Goal: Information Seeking & Learning: Learn about a topic

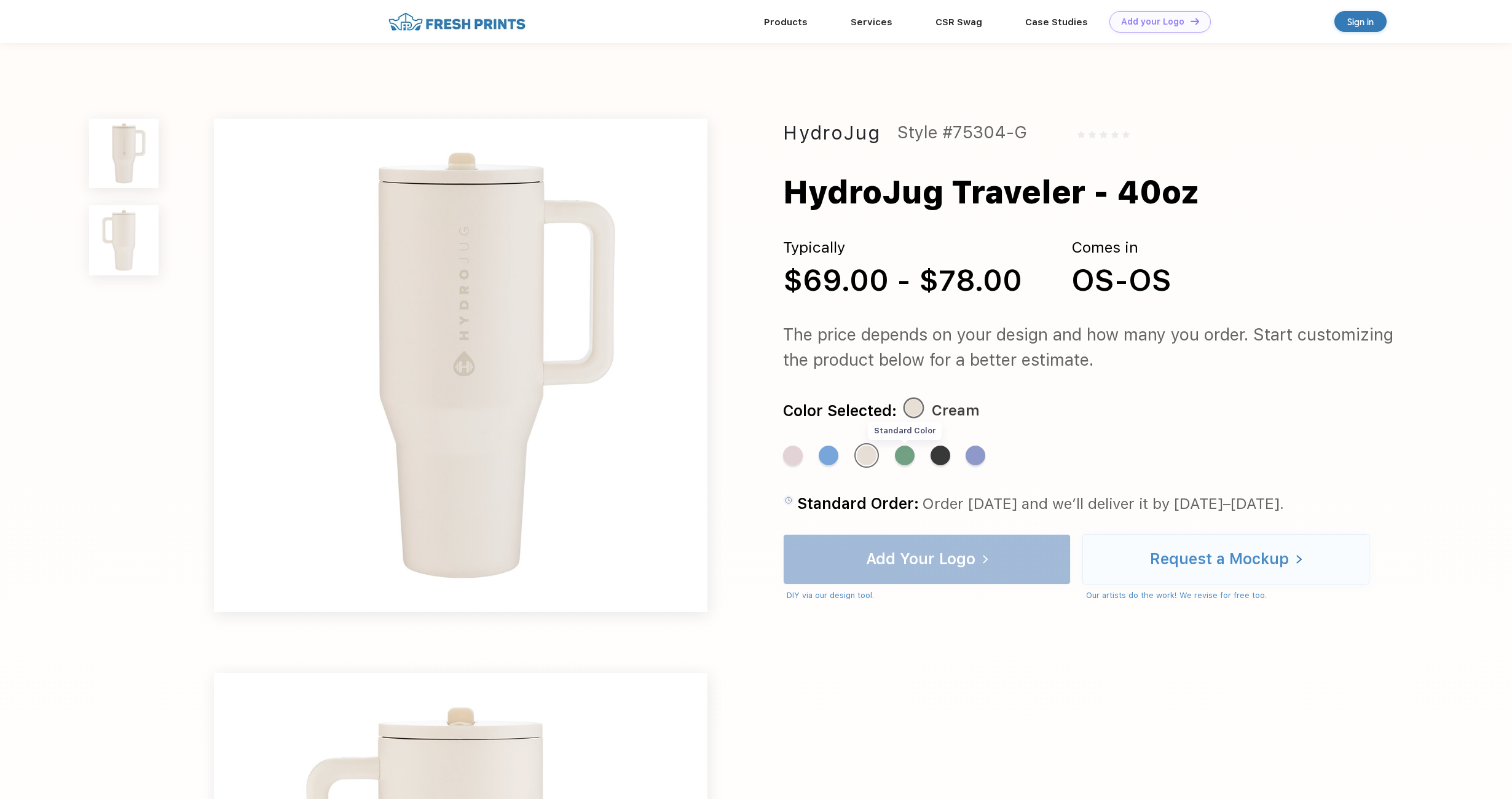
click at [901, 460] on div "Standard Color" at bounding box center [904, 455] width 19 height 19
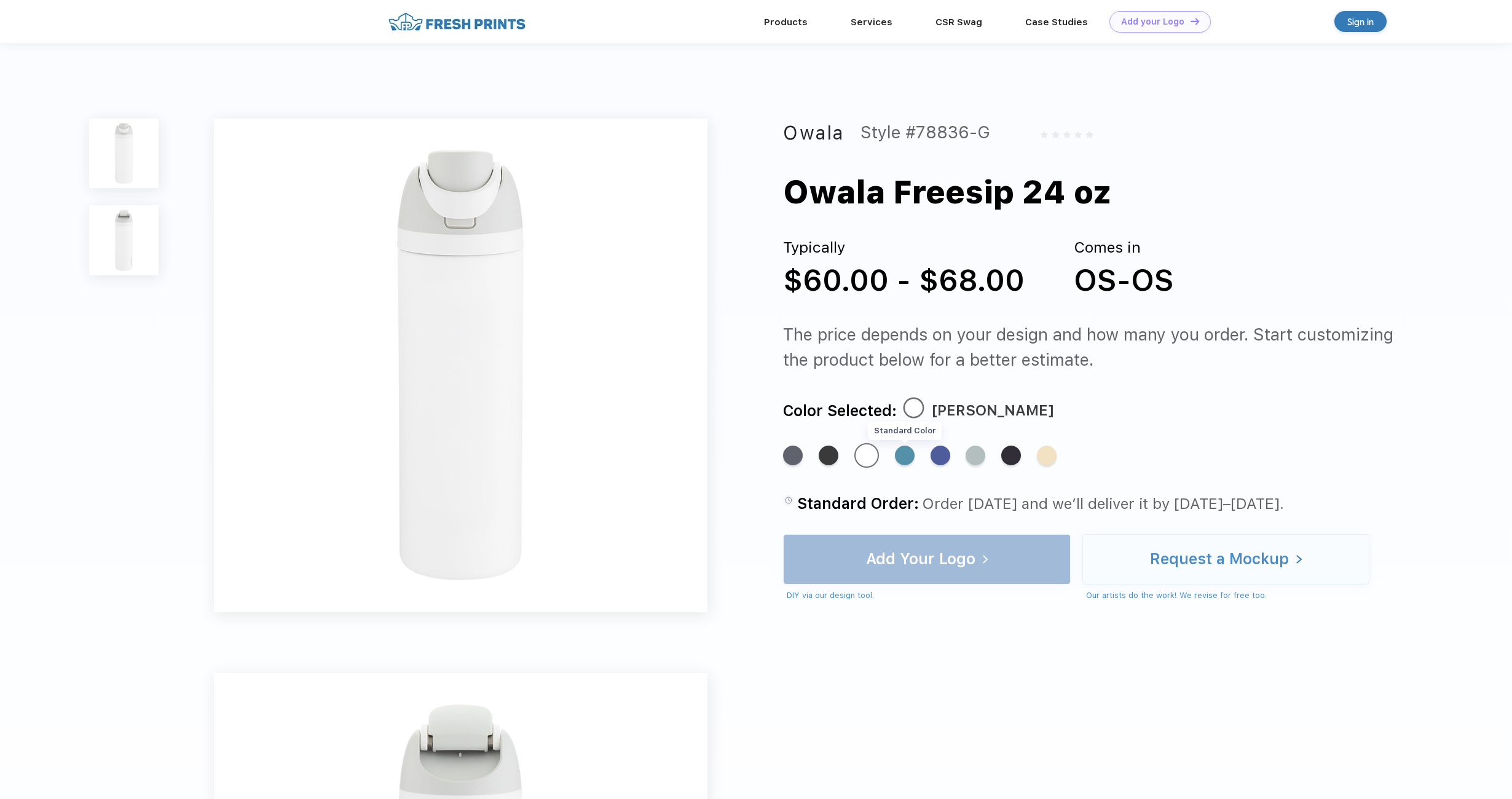
click at [903, 459] on div "Standard Color" at bounding box center [904, 455] width 19 height 19
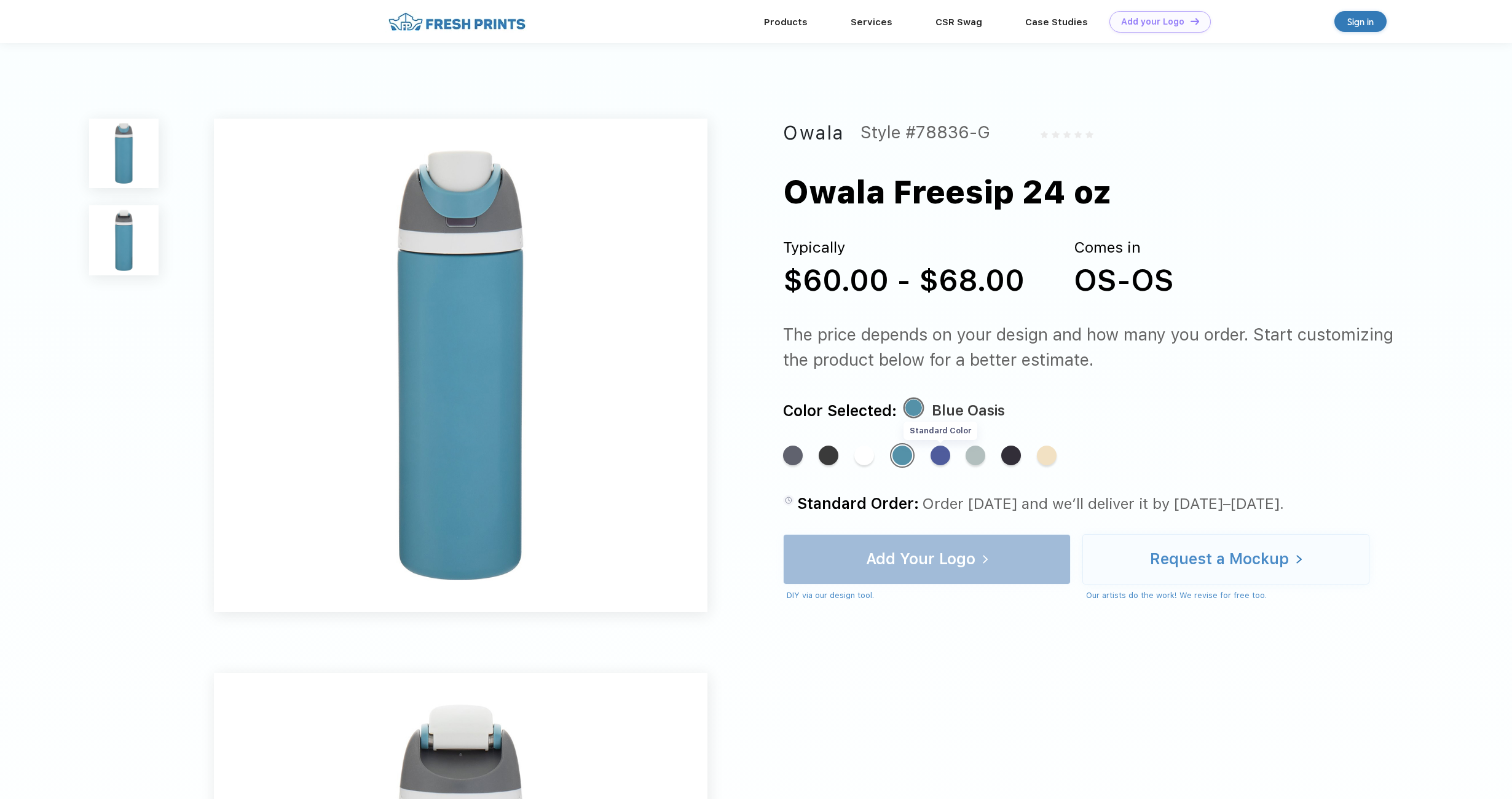
click at [941, 459] on div "Standard Color" at bounding box center [940, 455] width 19 height 19
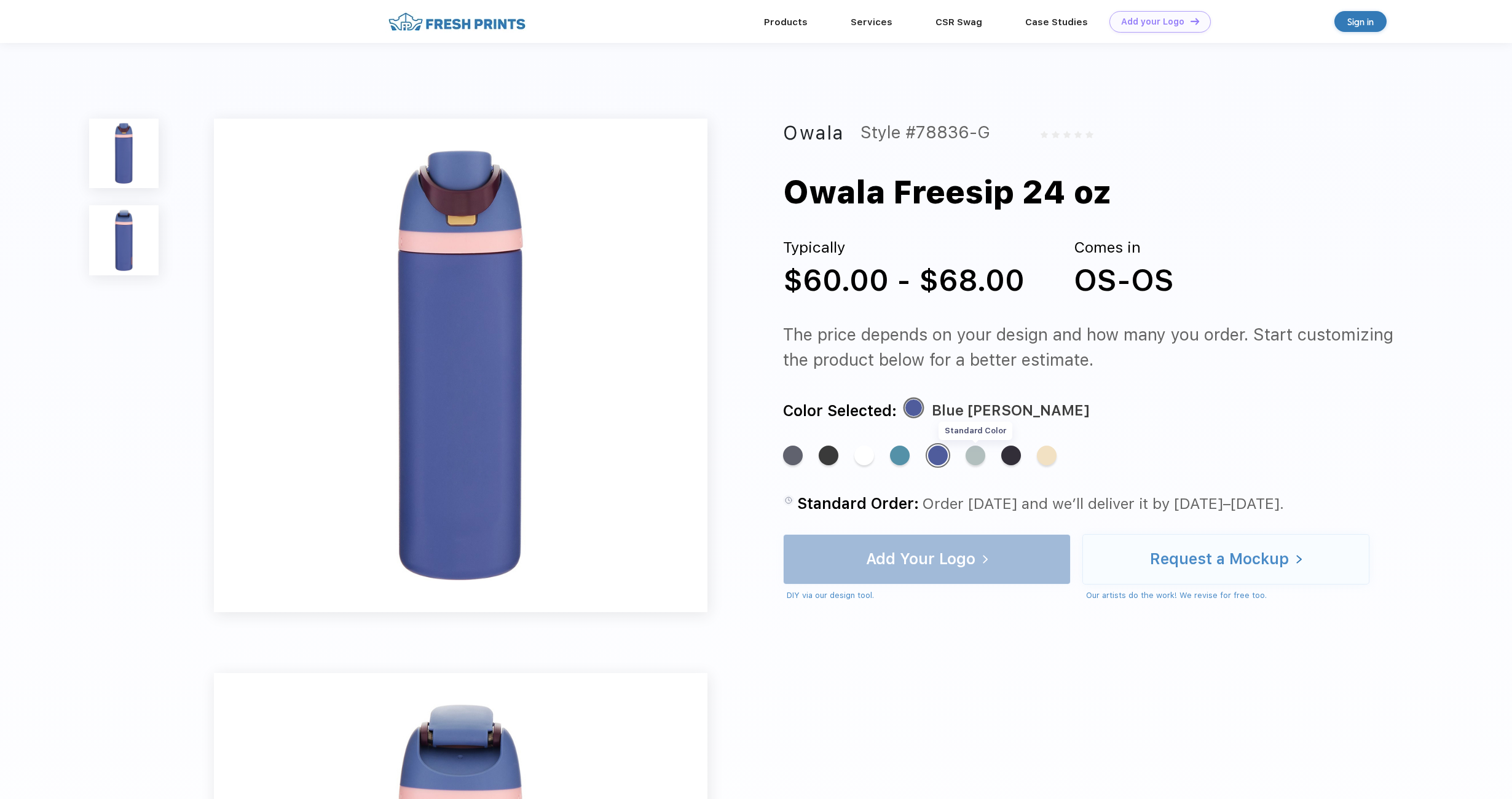
click at [983, 459] on div "Standard Color" at bounding box center [975, 455] width 19 height 19
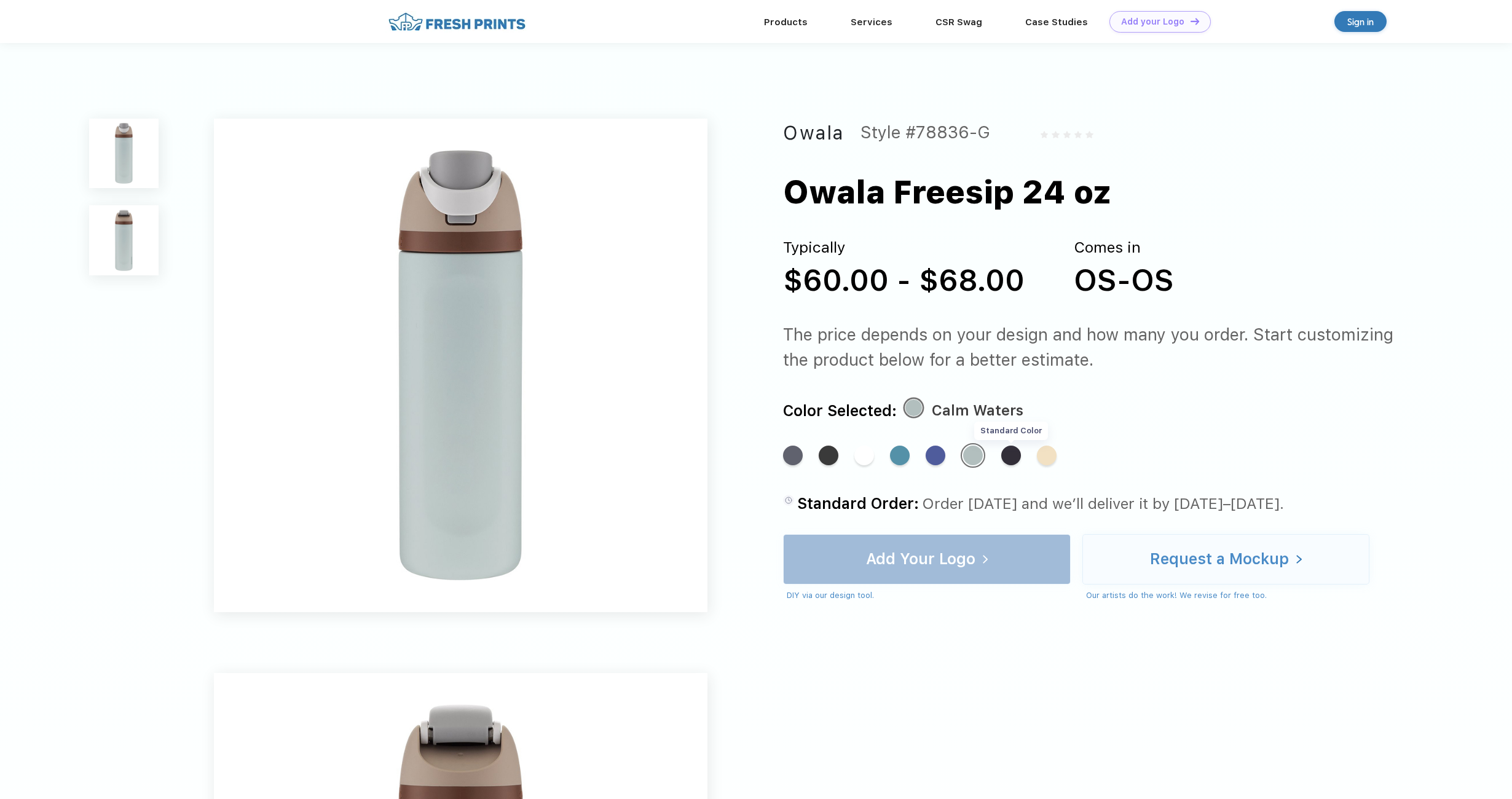
click at [1019, 459] on div "Standard Color" at bounding box center [1011, 455] width 19 height 19
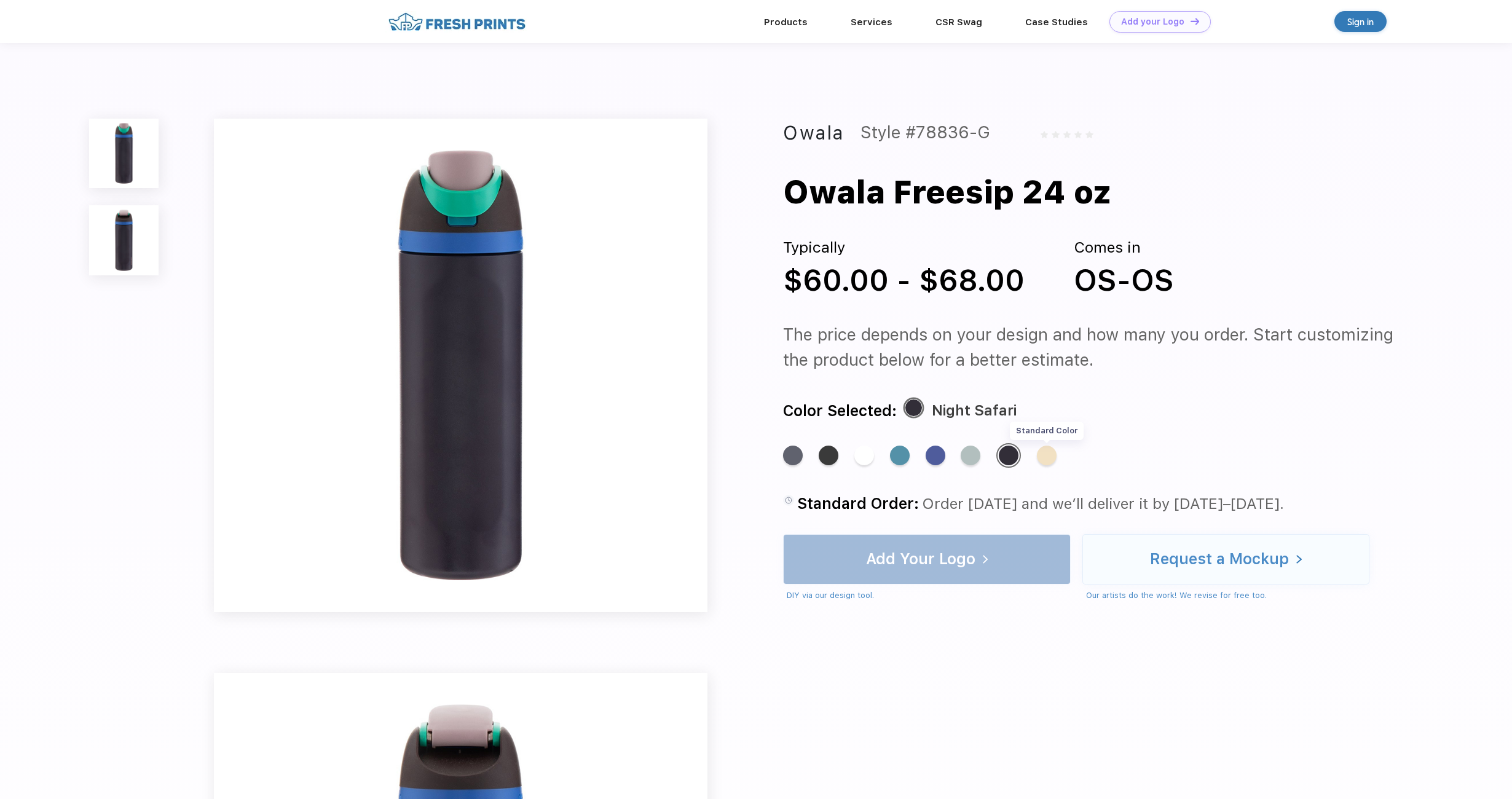
click at [1049, 458] on div "Standard Color" at bounding box center [1046, 455] width 19 height 19
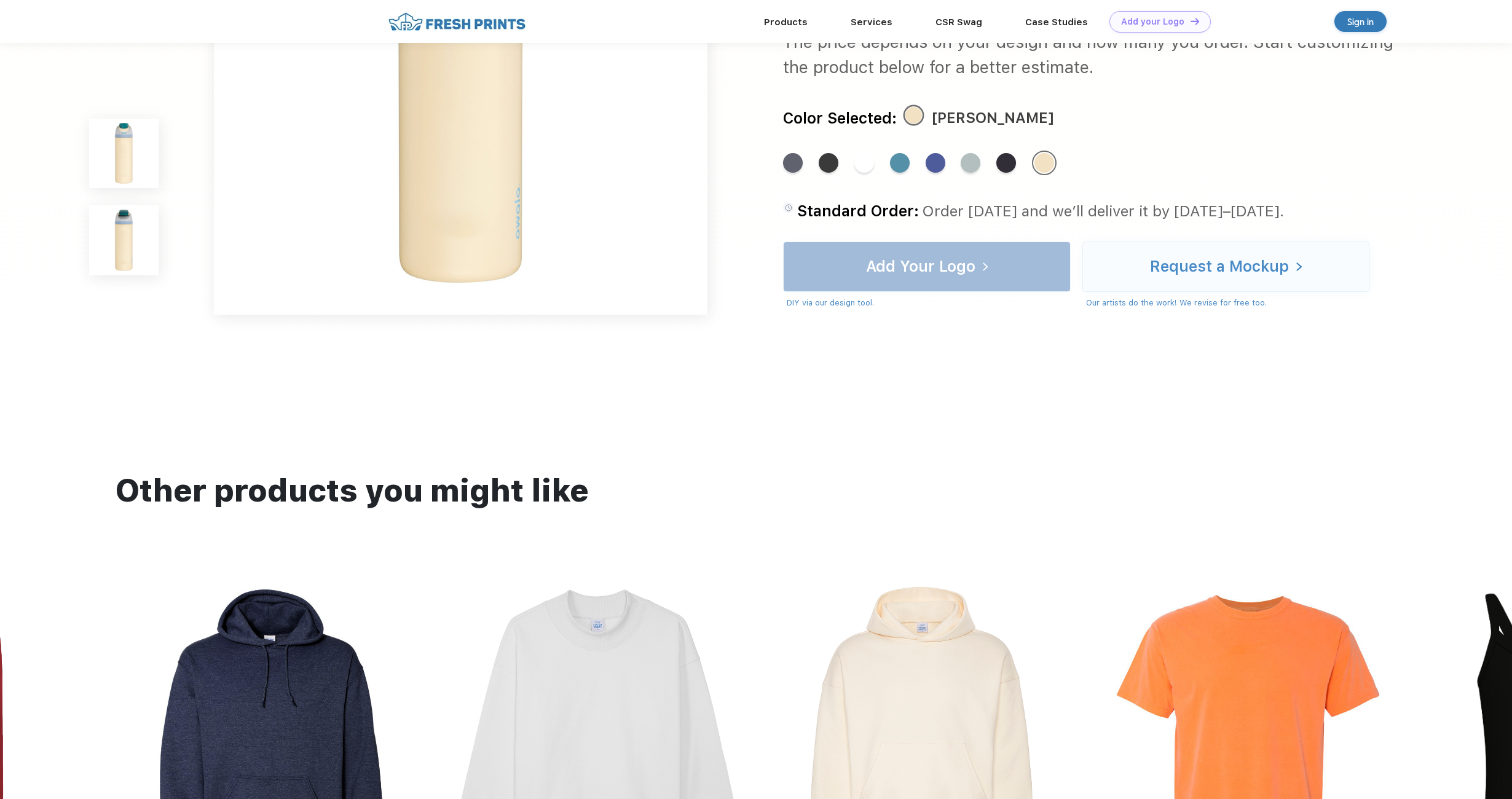
scroll to position [702, 0]
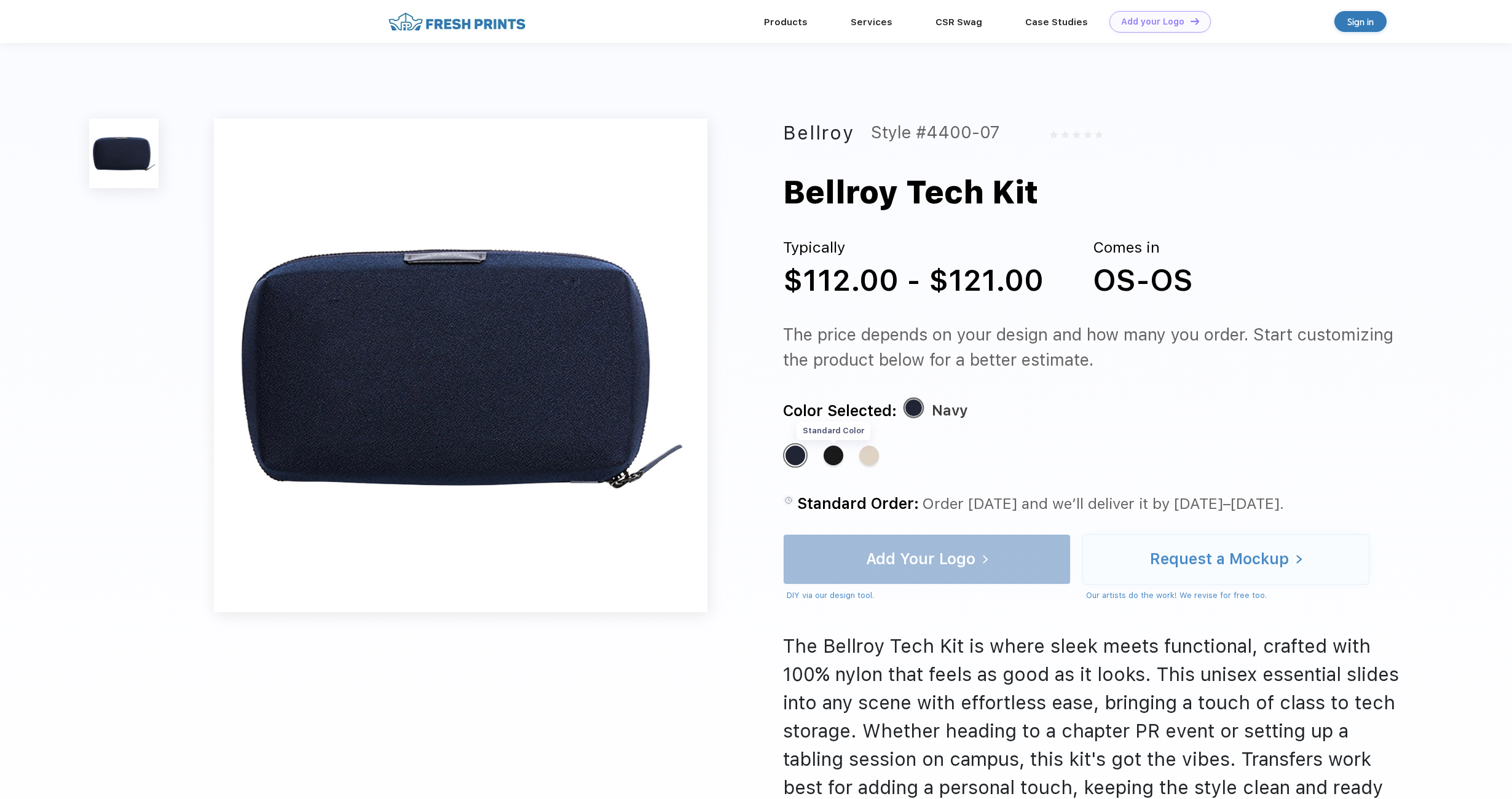
click at [832, 459] on div "Standard Color" at bounding box center [833, 455] width 19 height 19
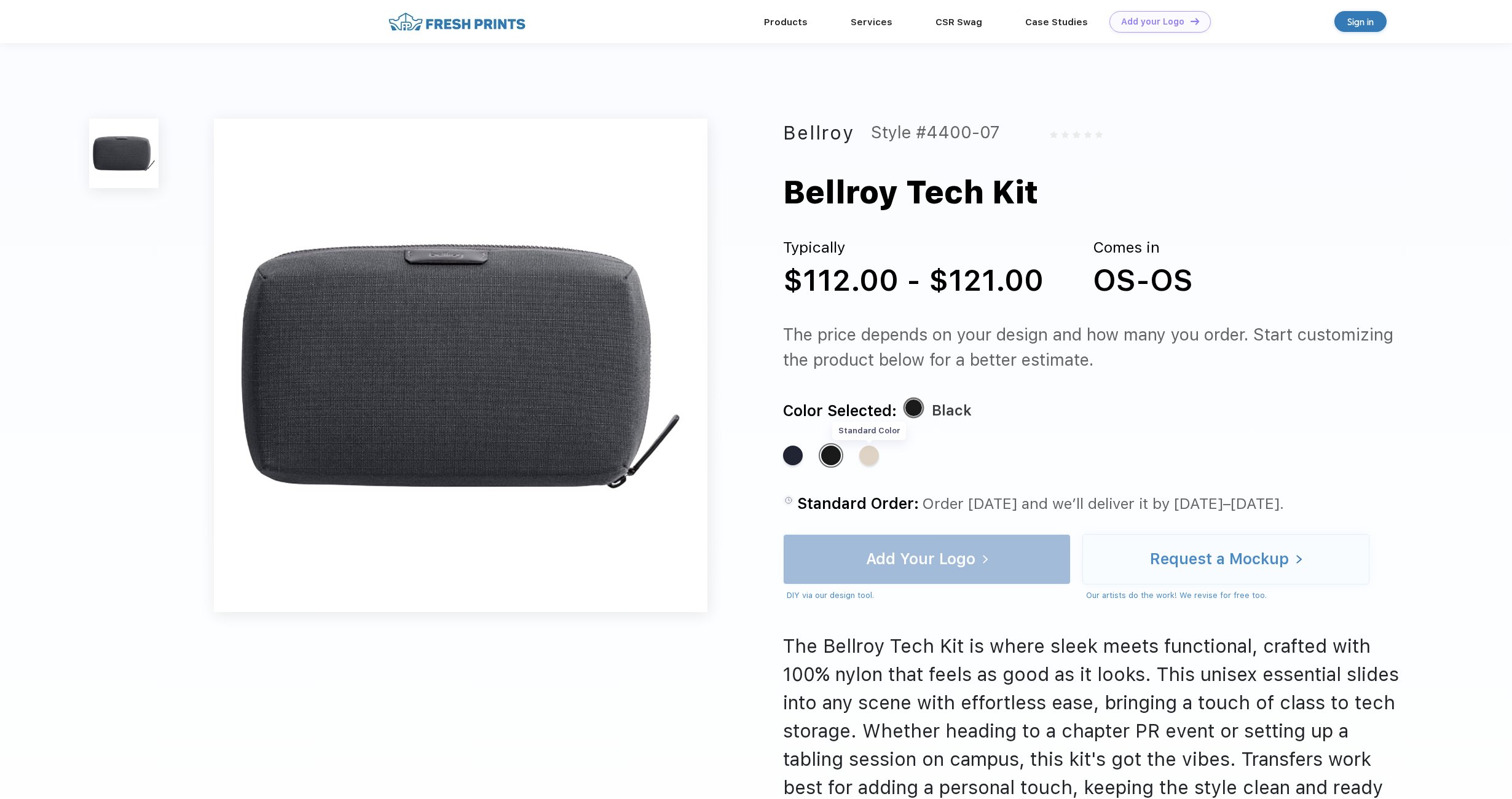
click at [868, 461] on div "Standard Color" at bounding box center [868, 455] width 19 height 19
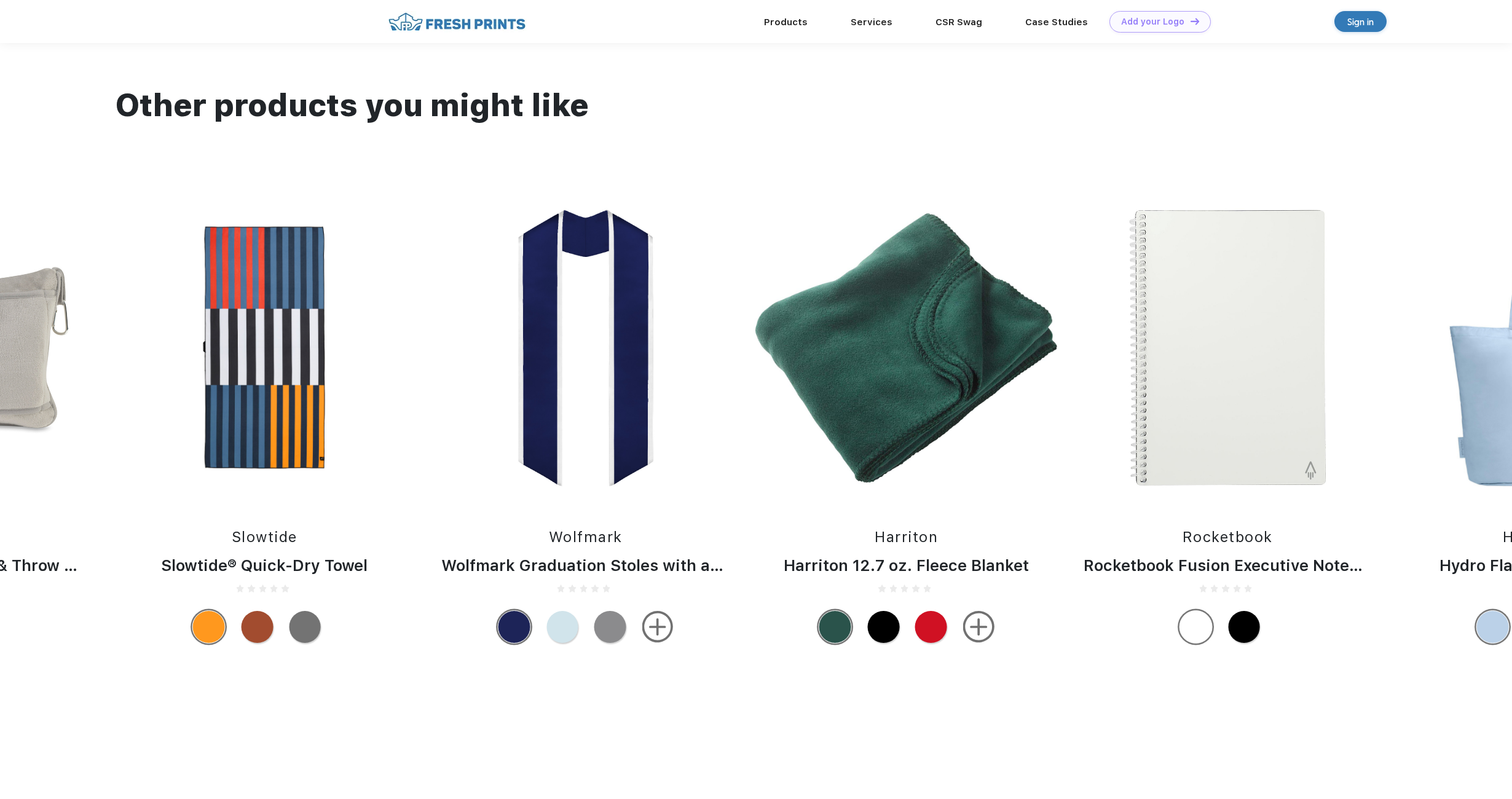
scroll to position [920, 0]
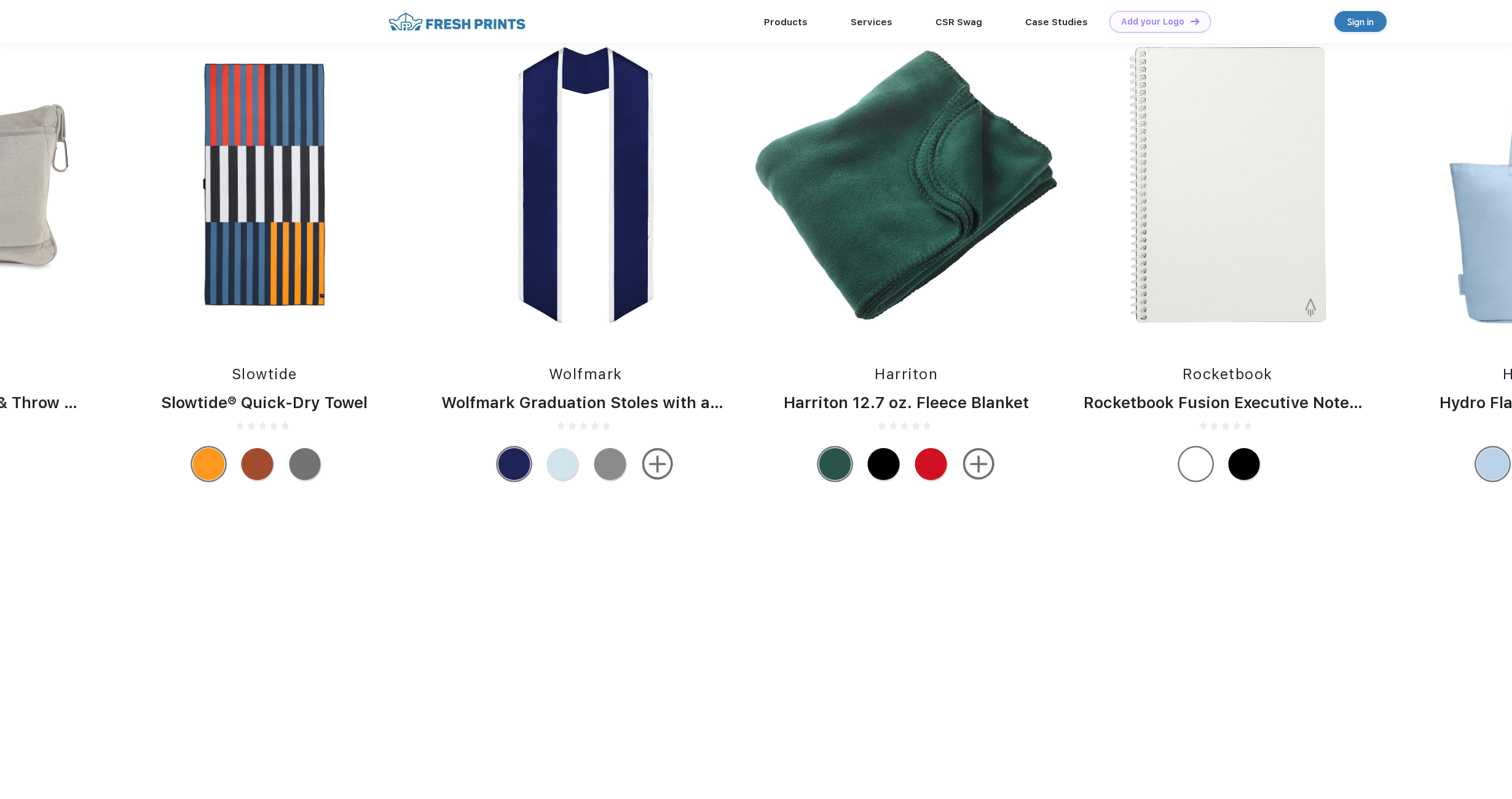
scroll to position [588, 0]
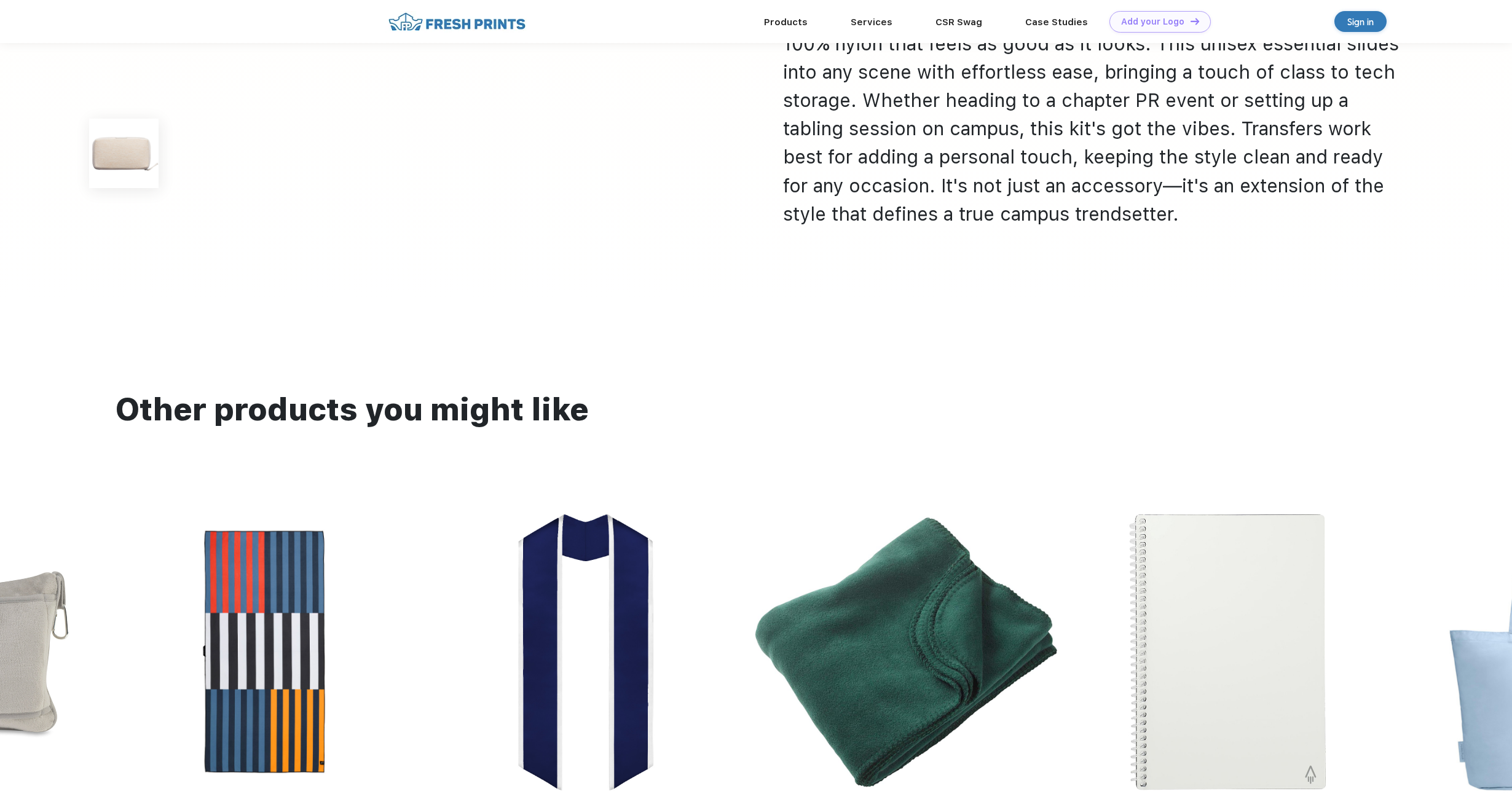
click at [199, 634] on img at bounding box center [264, 652] width 305 height 302
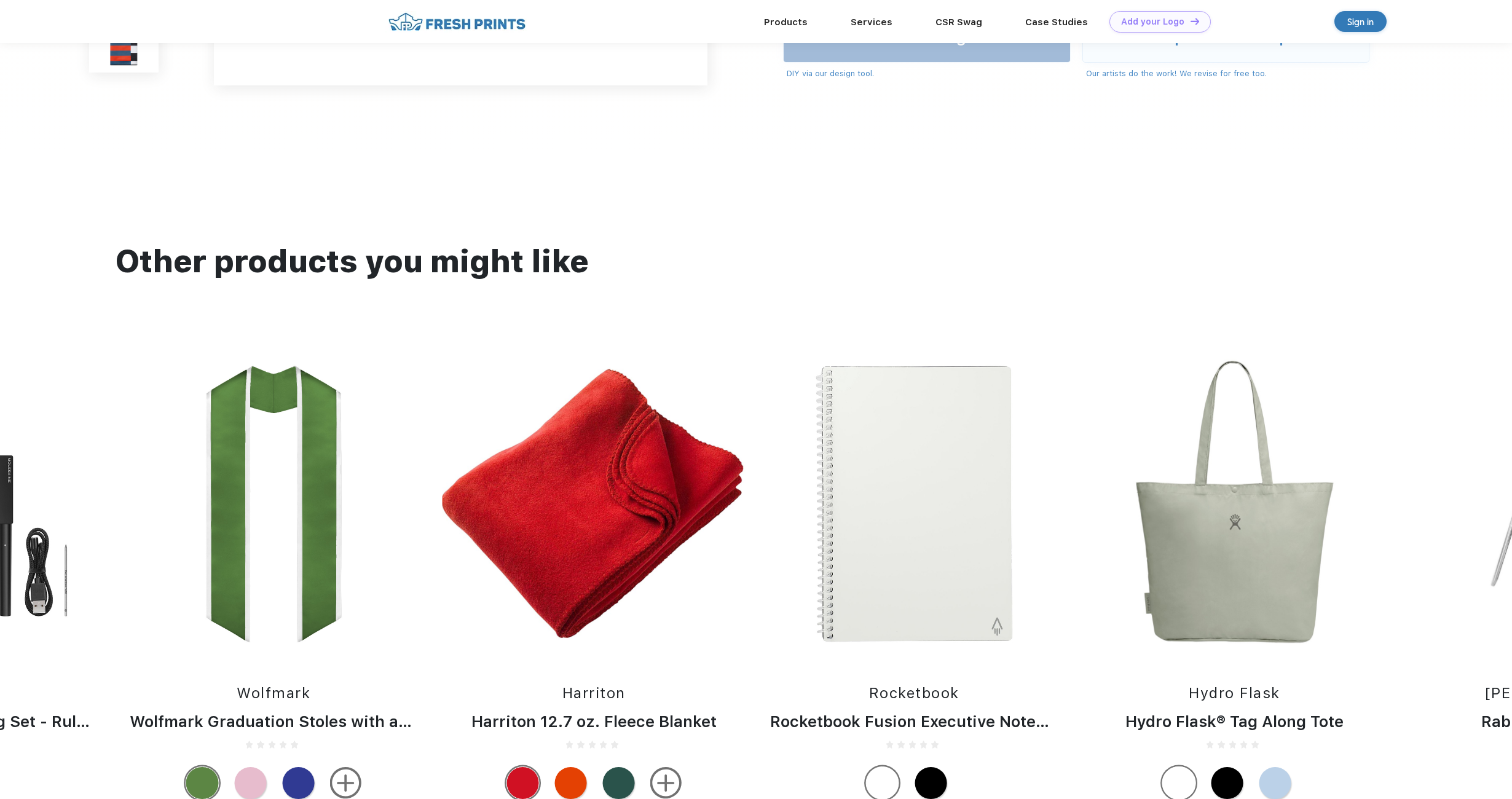
scroll to position [1076, 0]
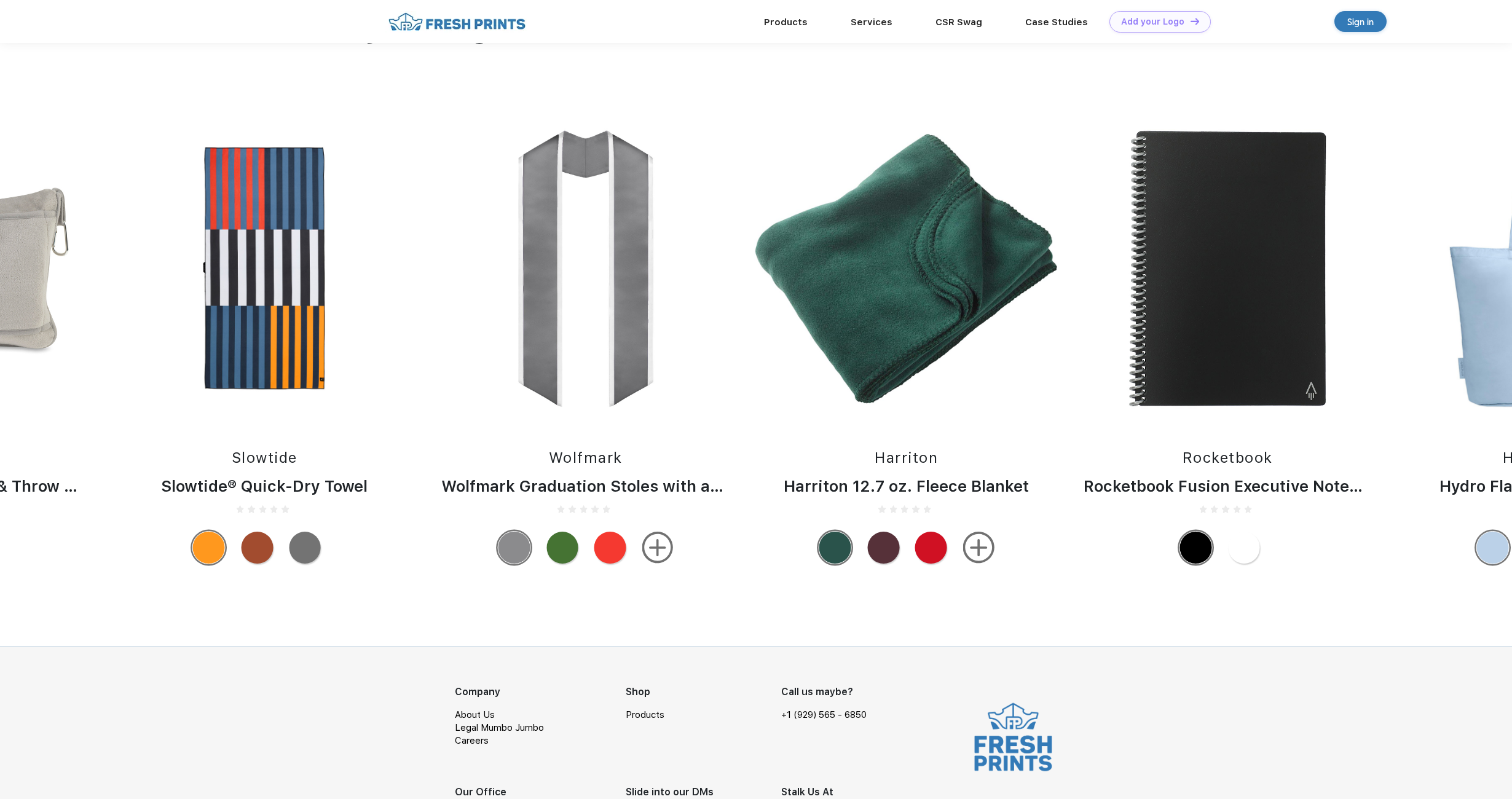
scroll to position [972, 0]
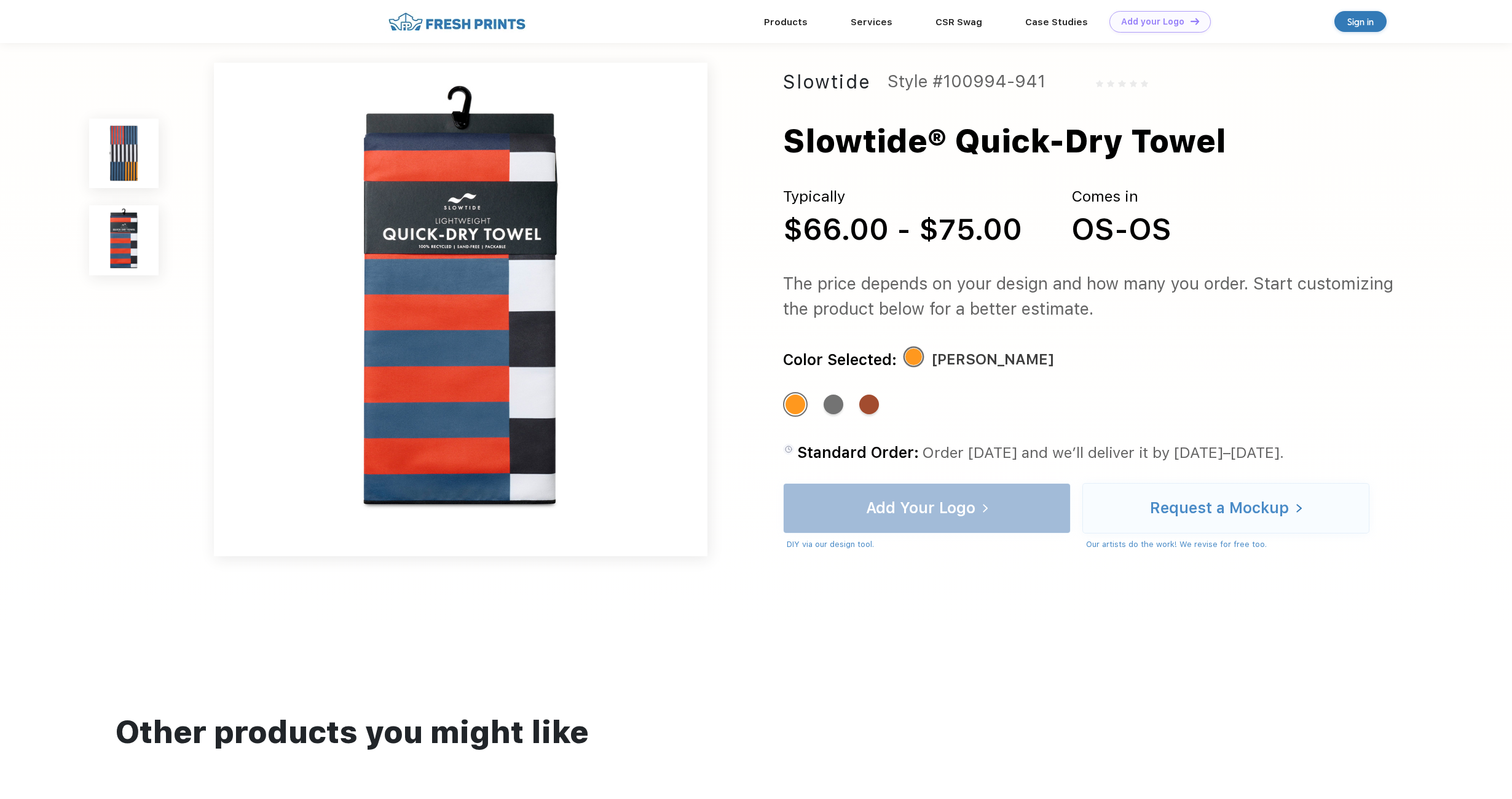
scroll to position [565, 0]
